Goal: Check status: Check status

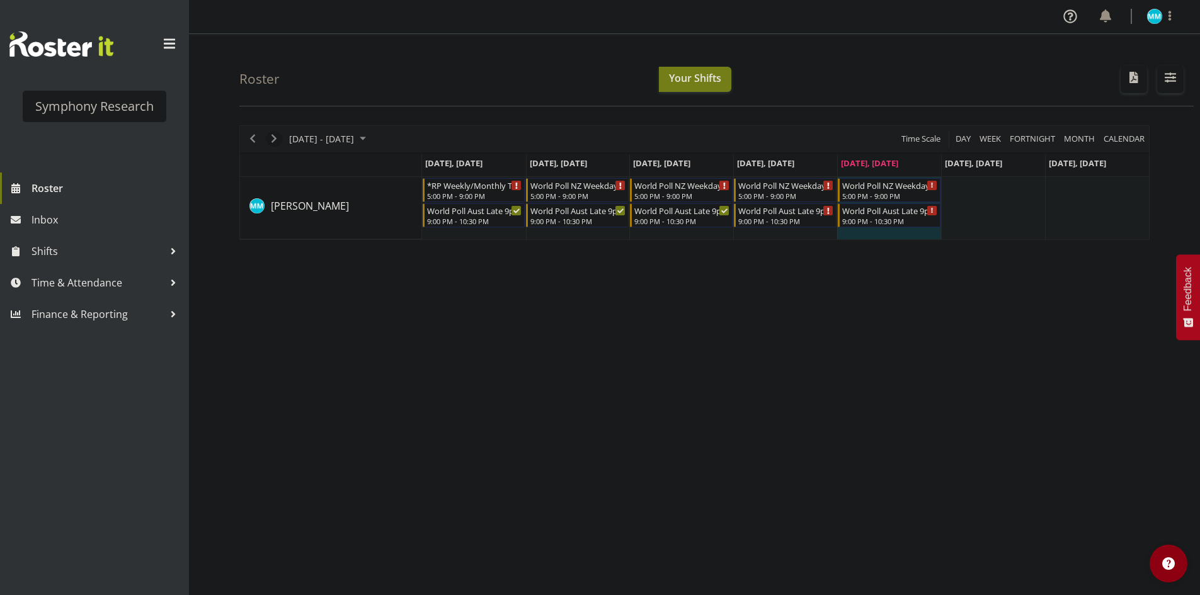
click at [270, 139] on span "Next" at bounding box center [274, 139] width 15 height 16
click at [897, 340] on div "[DATE] - [DATE] [DATE] Day Week Fortnight Month calendar Month Agenda Time Scal…" at bounding box center [719, 368] width 961 height 504
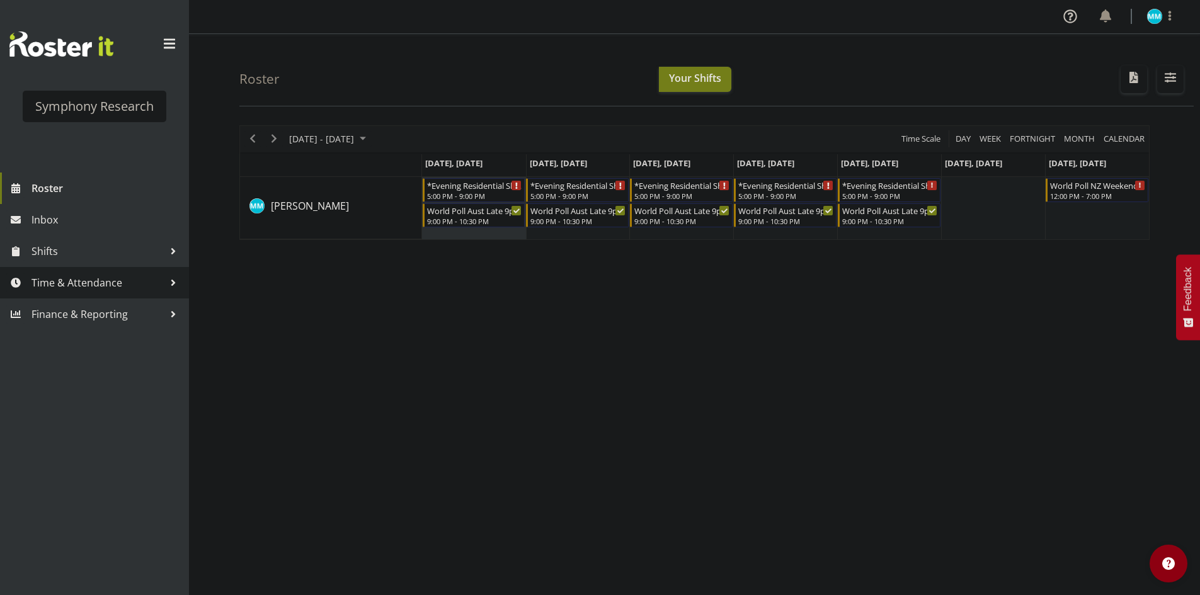
click at [120, 283] on span "Time & Attendance" at bounding box center [98, 282] width 132 height 19
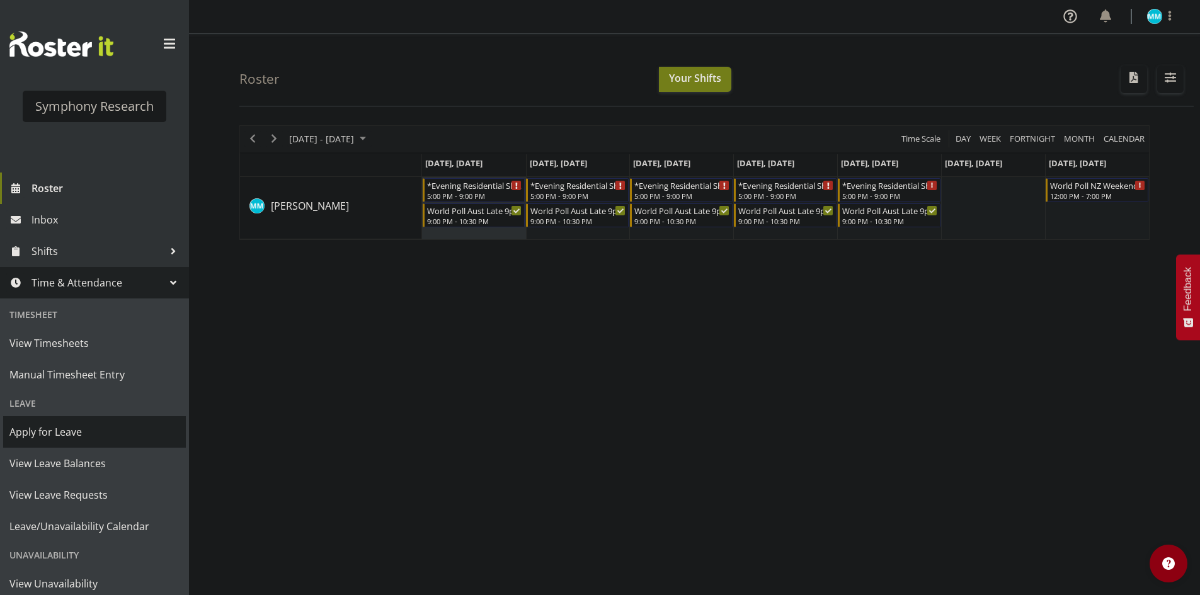
scroll to position [63, 0]
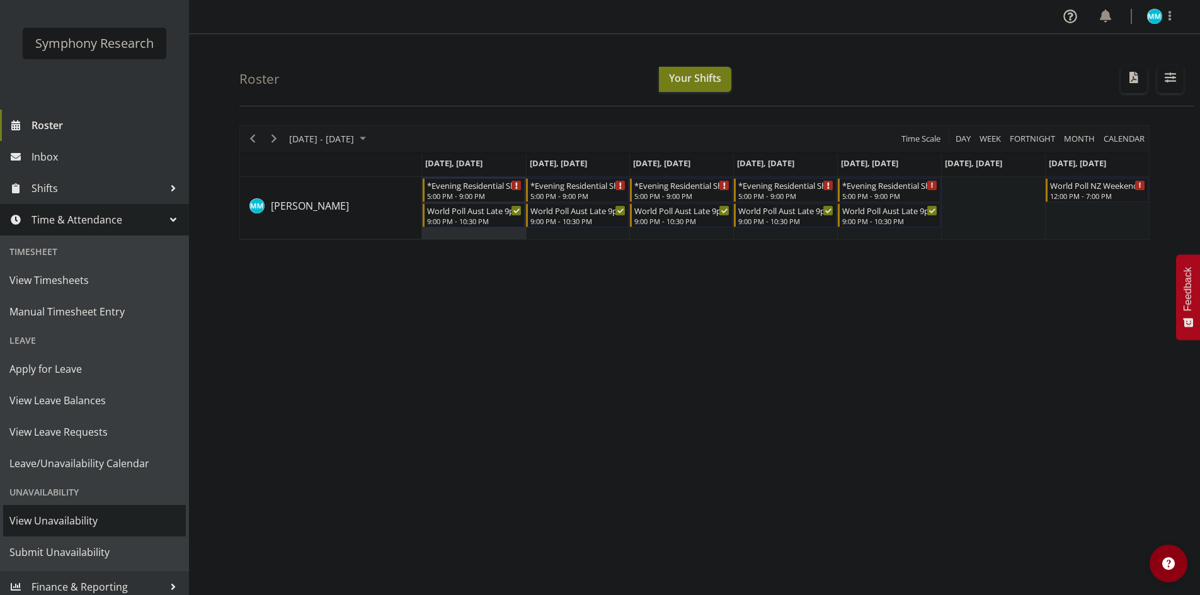
click at [87, 517] on span "View Unavailability" at bounding box center [94, 521] width 170 height 19
click at [737, 307] on div "September 22 - 28, 2025 Today Day Week Fortnight Month calendar Month Agenda Ti…" at bounding box center [719, 368] width 961 height 504
click at [776, 282] on div "September 22 - 28, 2025 Today Day Week Fortnight Month calendar Month Agenda Ti…" at bounding box center [719, 368] width 961 height 504
drag, startPoint x: 604, startPoint y: 271, endPoint x: 534, endPoint y: 246, distance: 74.9
click at [592, 265] on div "September 22 - 28, 2025 Today Day Week Fortnight Month calendar Month Agenda Ti…" at bounding box center [719, 368] width 961 height 504
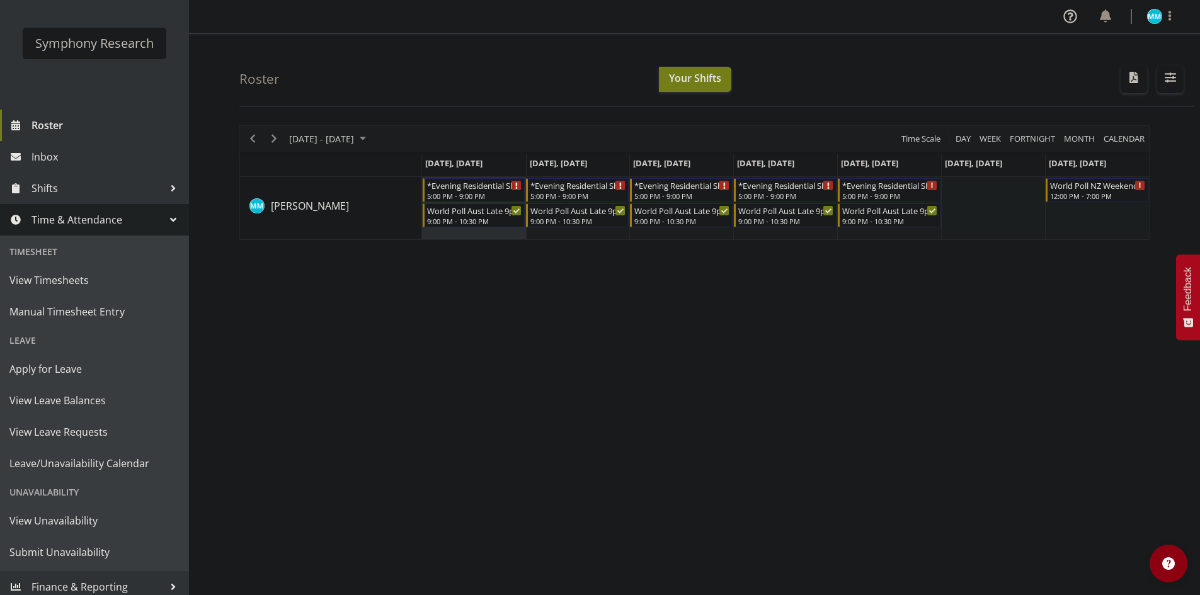
drag, startPoint x: 748, startPoint y: 377, endPoint x: 722, endPoint y: 291, distance: 89.5
click at [757, 370] on div "September 22 - 28, 2025 Today Day Week Fortnight Month calendar Month Agenda Ti…" at bounding box center [719, 368] width 961 height 504
